Goal: Information Seeking & Learning: Find specific fact

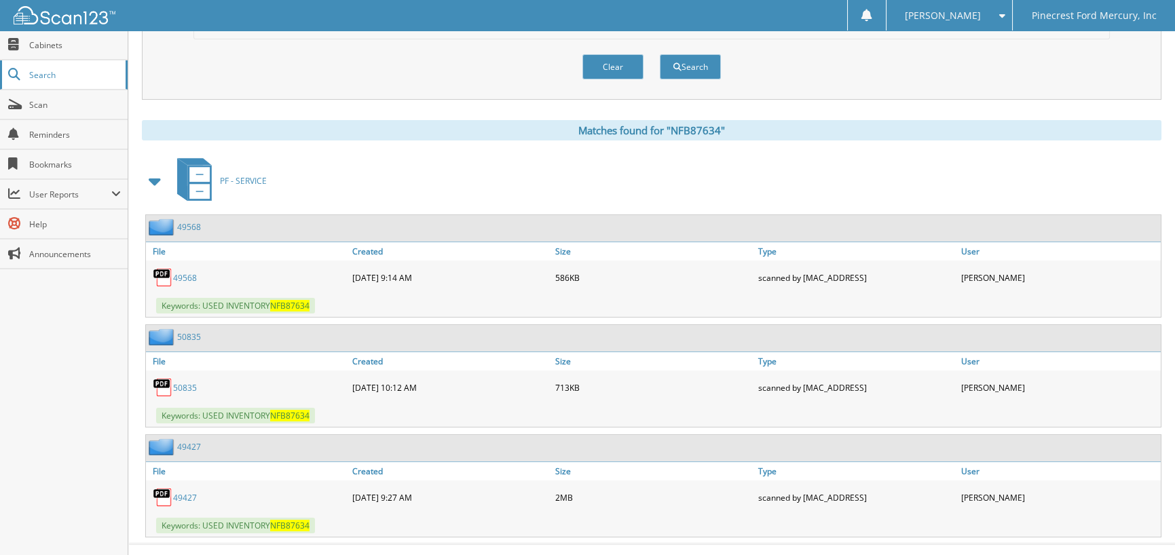
click at [77, 77] on span "Search" at bounding box center [74, 75] width 90 height 12
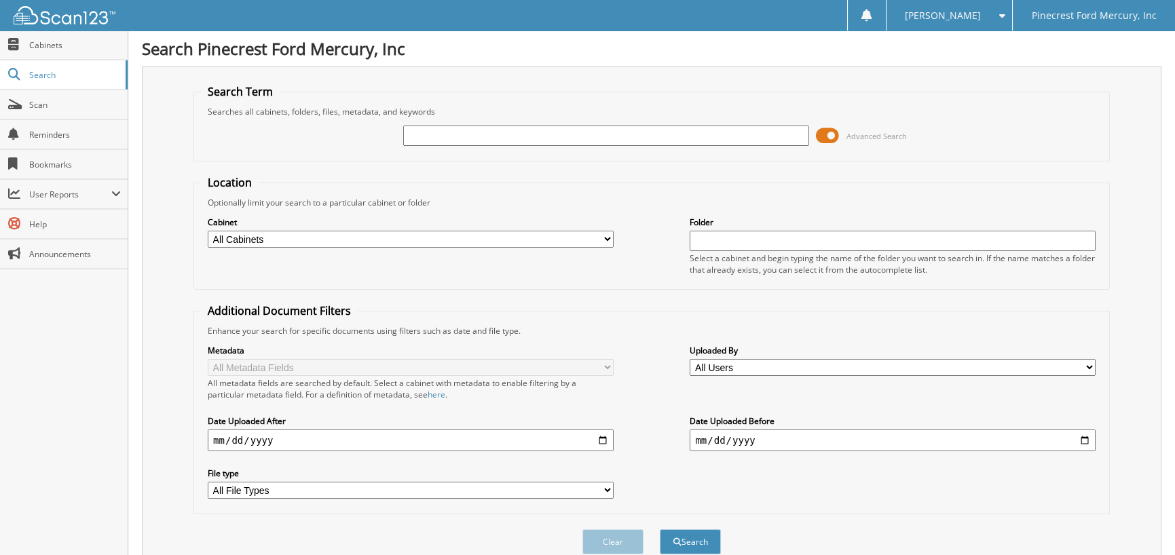
click at [418, 134] on input "text" at bounding box center [606, 136] width 406 height 20
type input "EF51664"
click at [660, 530] on button "Search" at bounding box center [690, 542] width 61 height 25
drag, startPoint x: 460, startPoint y: 134, endPoint x: 359, endPoint y: 145, distance: 101.8
click at [359, 145] on div "EF51664 Advanced Search" at bounding box center [652, 135] width 902 height 37
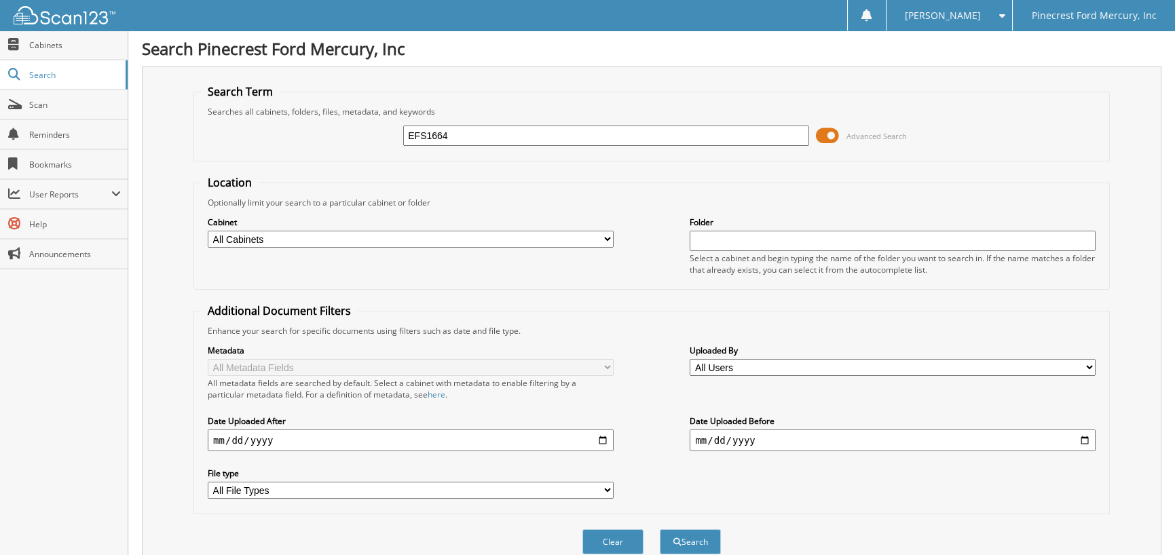
type input "EFS1664"
click at [660, 530] on button "Search" at bounding box center [690, 542] width 61 height 25
drag, startPoint x: 471, startPoint y: 130, endPoint x: 301, endPoint y: 153, distance: 172.0
click at [314, 150] on div "EFS1664 Advanced Search" at bounding box center [652, 135] width 902 height 37
click at [419, 129] on input "text" at bounding box center [606, 136] width 406 height 20
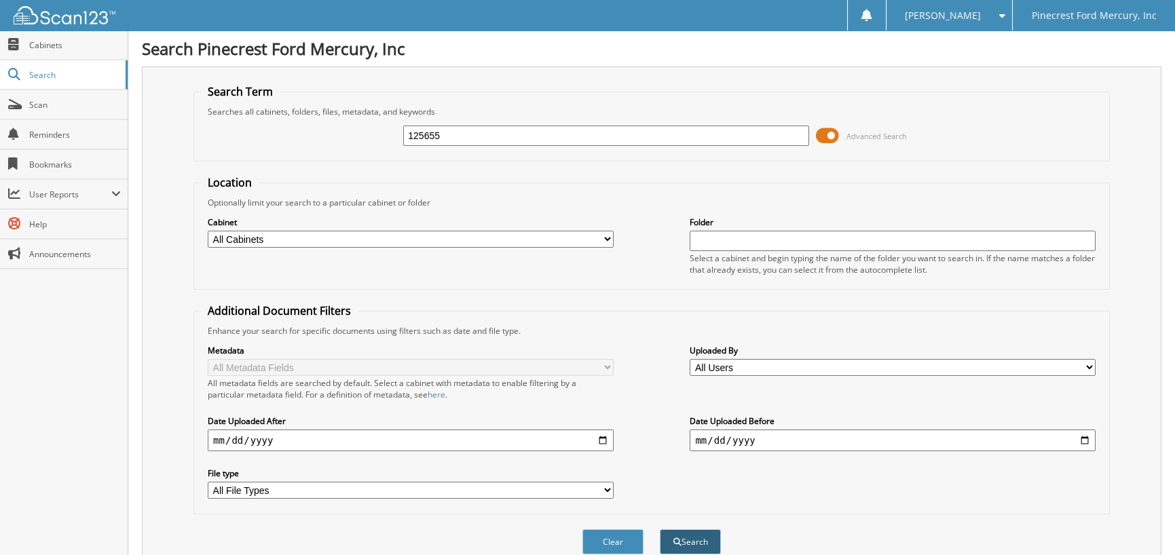
type input "125655"
click at [700, 534] on button "Search" at bounding box center [690, 542] width 61 height 25
drag, startPoint x: 321, startPoint y: 154, endPoint x: 52, endPoint y: 155, distance: 268.2
click at [52, 154] on body "Verna M. Settings Logout Pinecrest Ford Mercury, Inc Close Cabinets Search Scan…" at bounding box center [587, 331] width 1175 height 663
type input "CWS PROPANE"
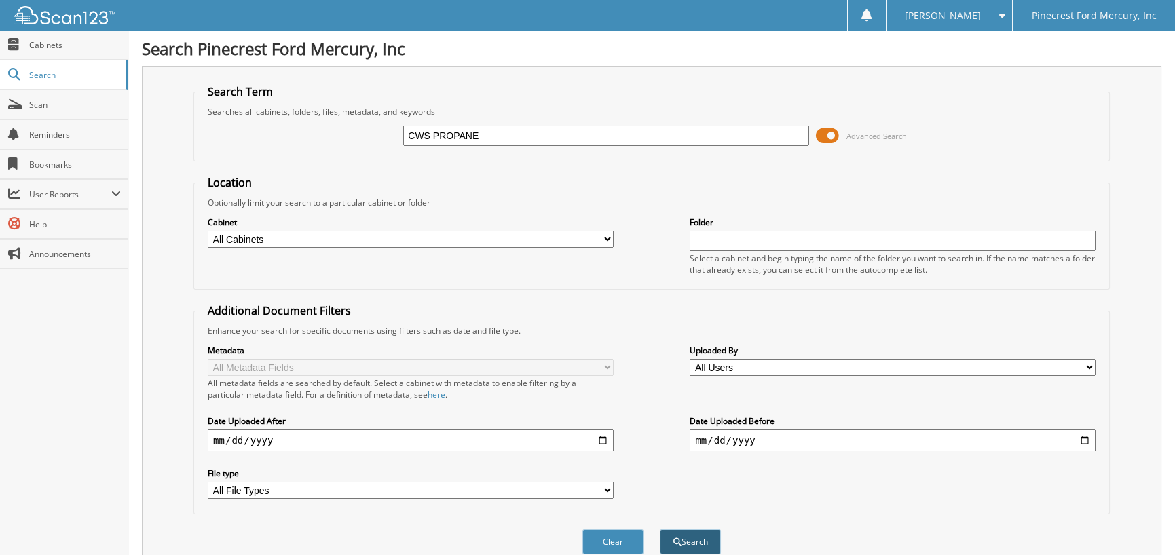
click at [695, 540] on button "Search" at bounding box center [690, 542] width 61 height 25
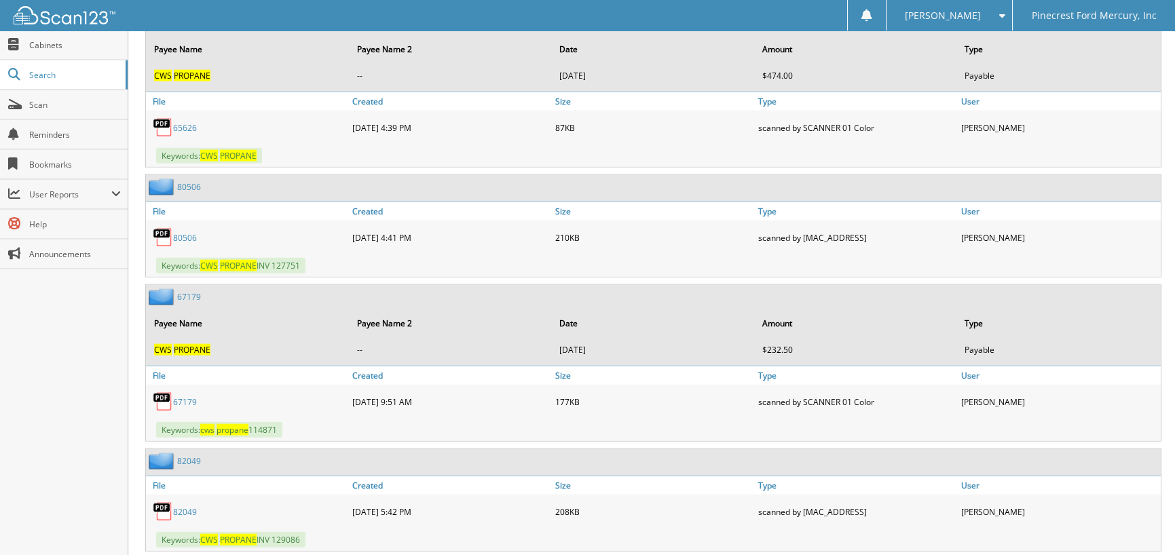
scroll to position [7877, 0]
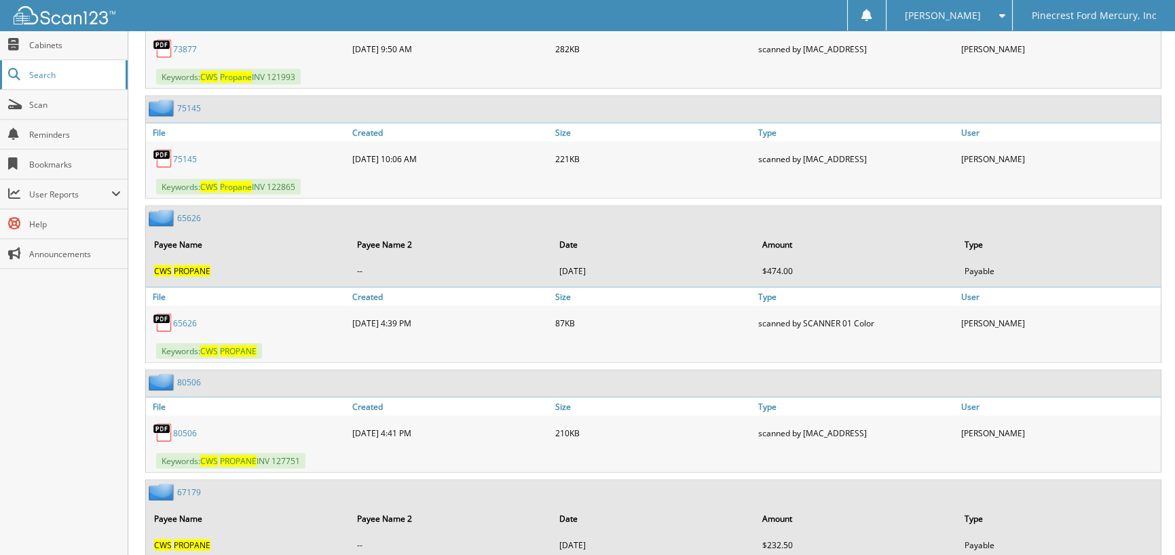
click at [52, 81] on link "Search" at bounding box center [64, 74] width 128 height 29
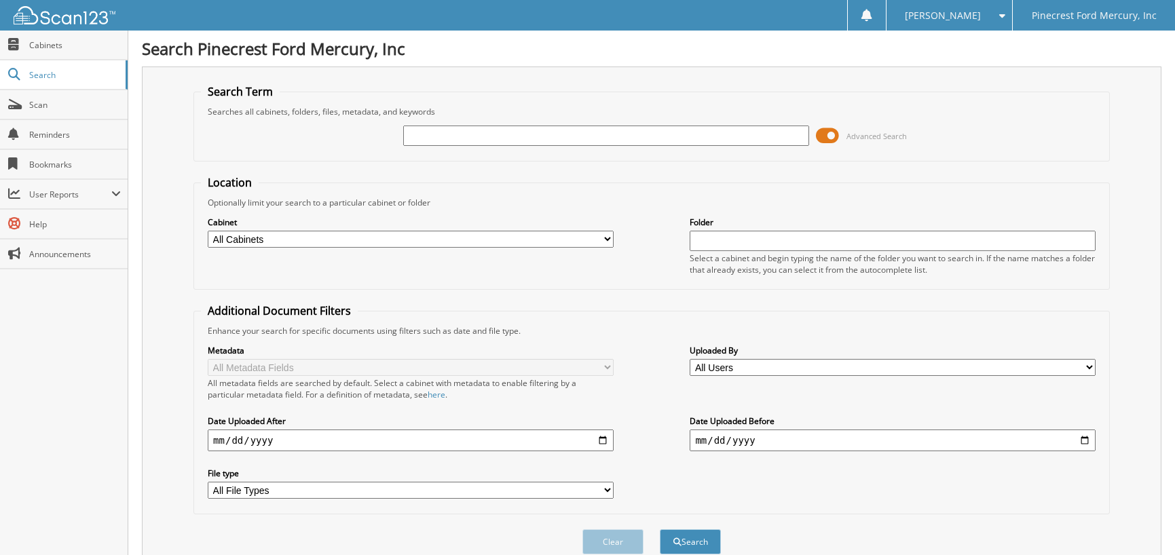
click at [48, 75] on span "Search" at bounding box center [74, 75] width 90 height 12
type input "83535"
click at [660, 530] on button "Search" at bounding box center [690, 542] width 61 height 25
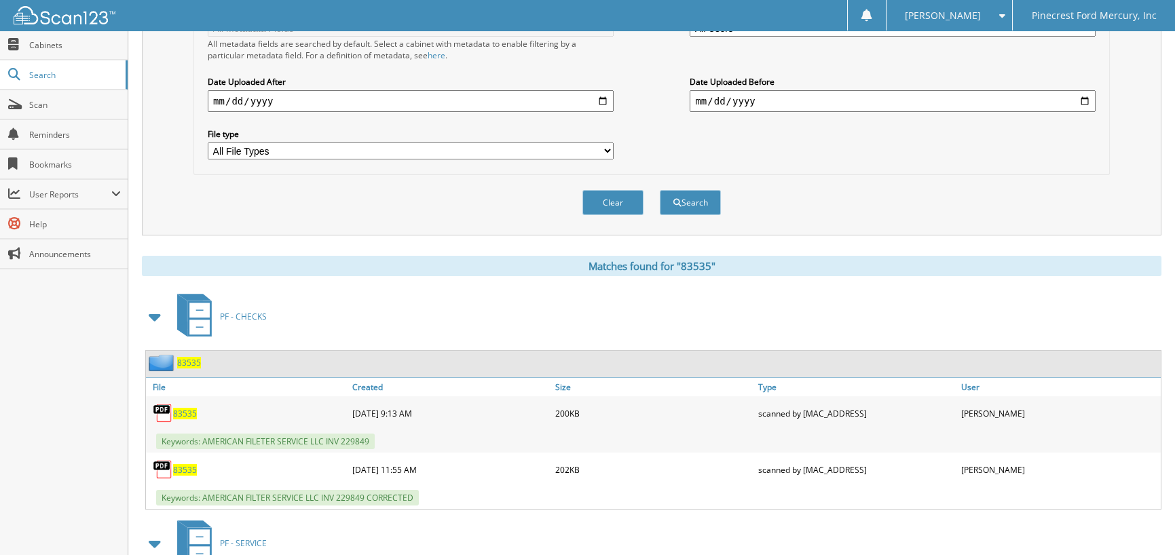
scroll to position [129, 0]
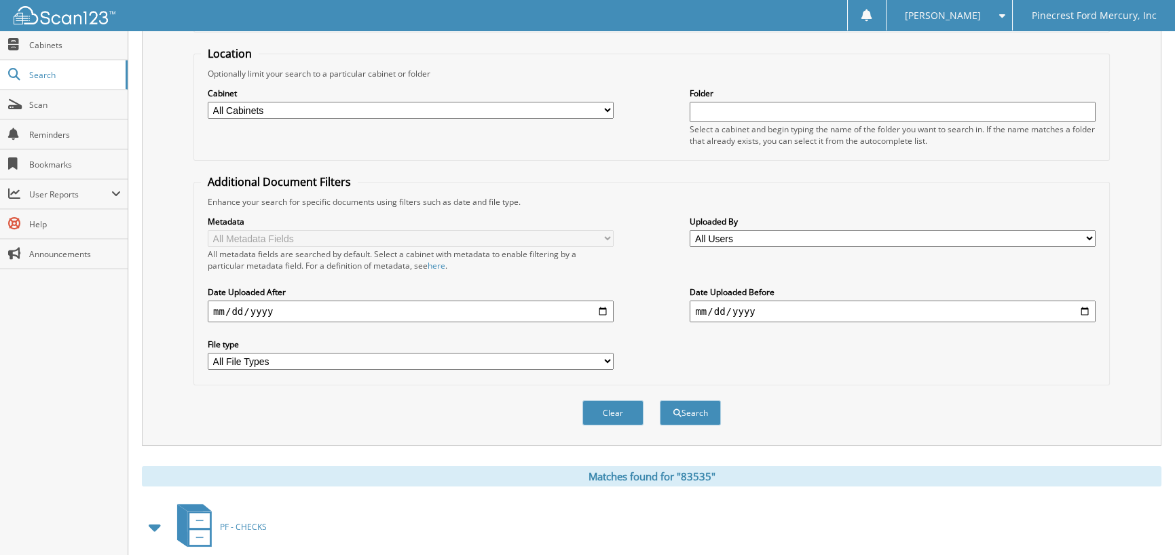
type input "*83535"
